Goal: Task Accomplishment & Management: Use online tool/utility

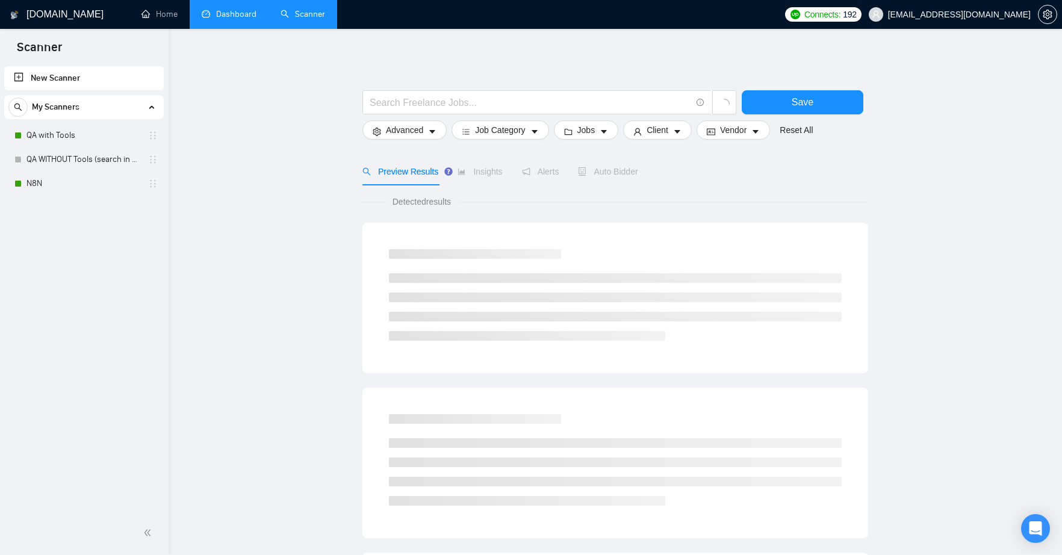
click at [221, 19] on link "Dashboard" at bounding box center [229, 14] width 55 height 10
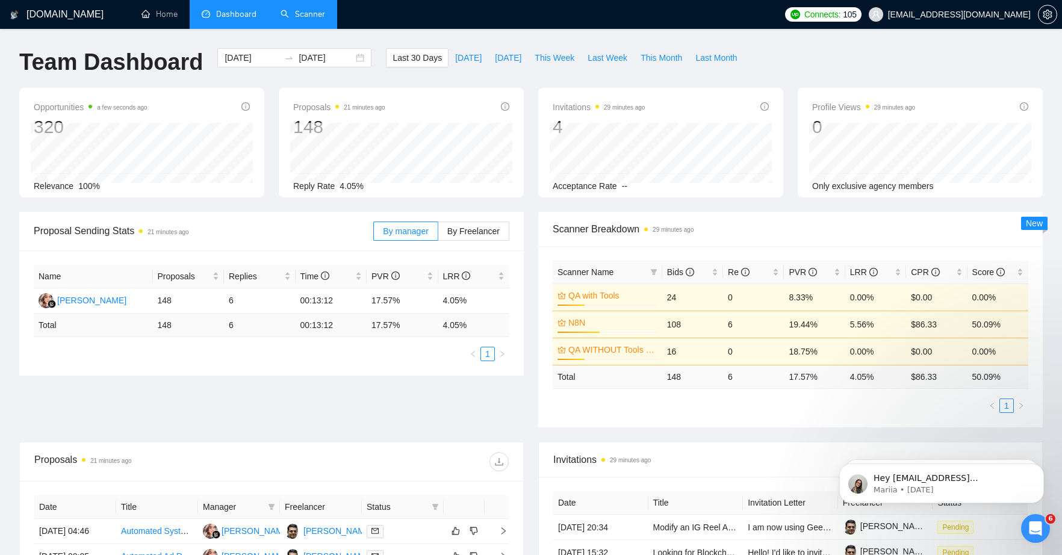
click at [305, 19] on link "Scanner" at bounding box center [302, 14] width 45 height 10
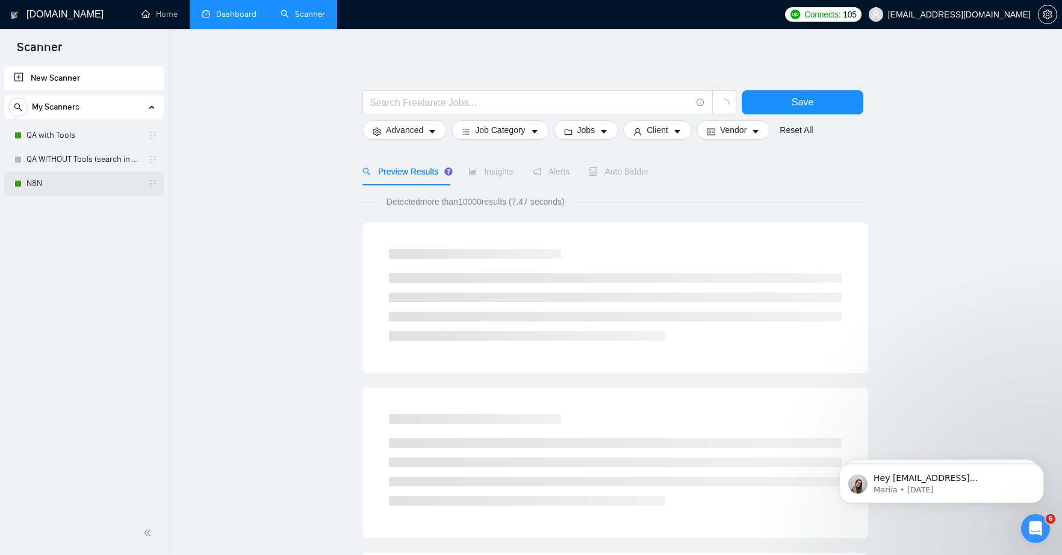
click at [40, 179] on link "N8N" at bounding box center [83, 184] width 114 height 24
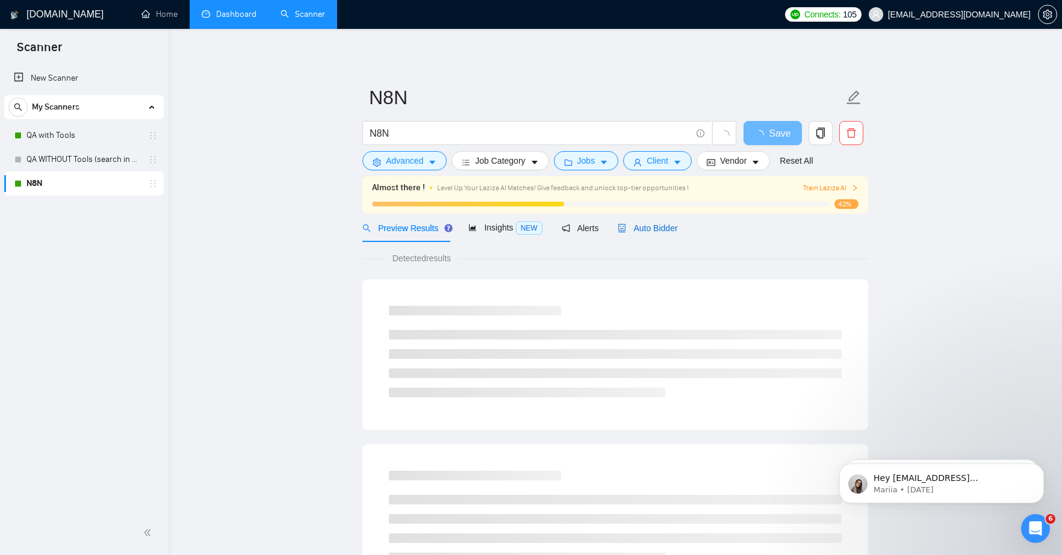
click at [654, 223] on span "Auto Bidder" at bounding box center [647, 228] width 60 height 10
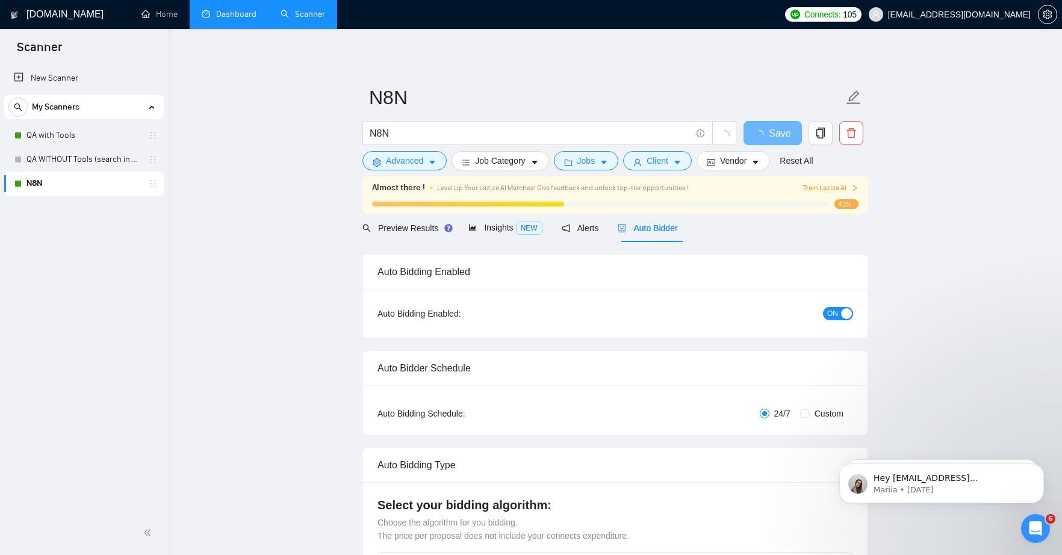
radio input "false"
radio input "true"
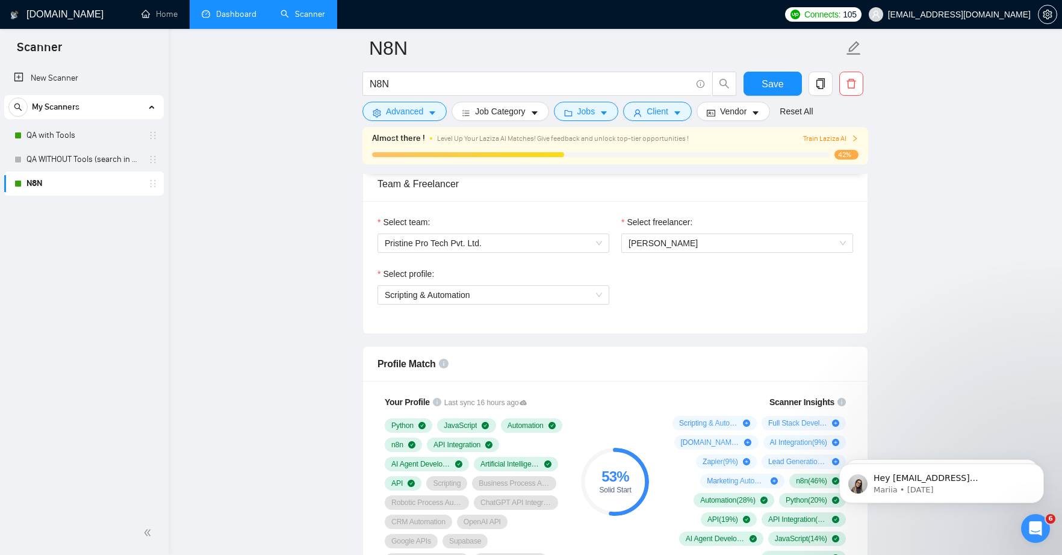
scroll to position [826, 0]
